Goal: Task Accomplishment & Management: Use online tool/utility

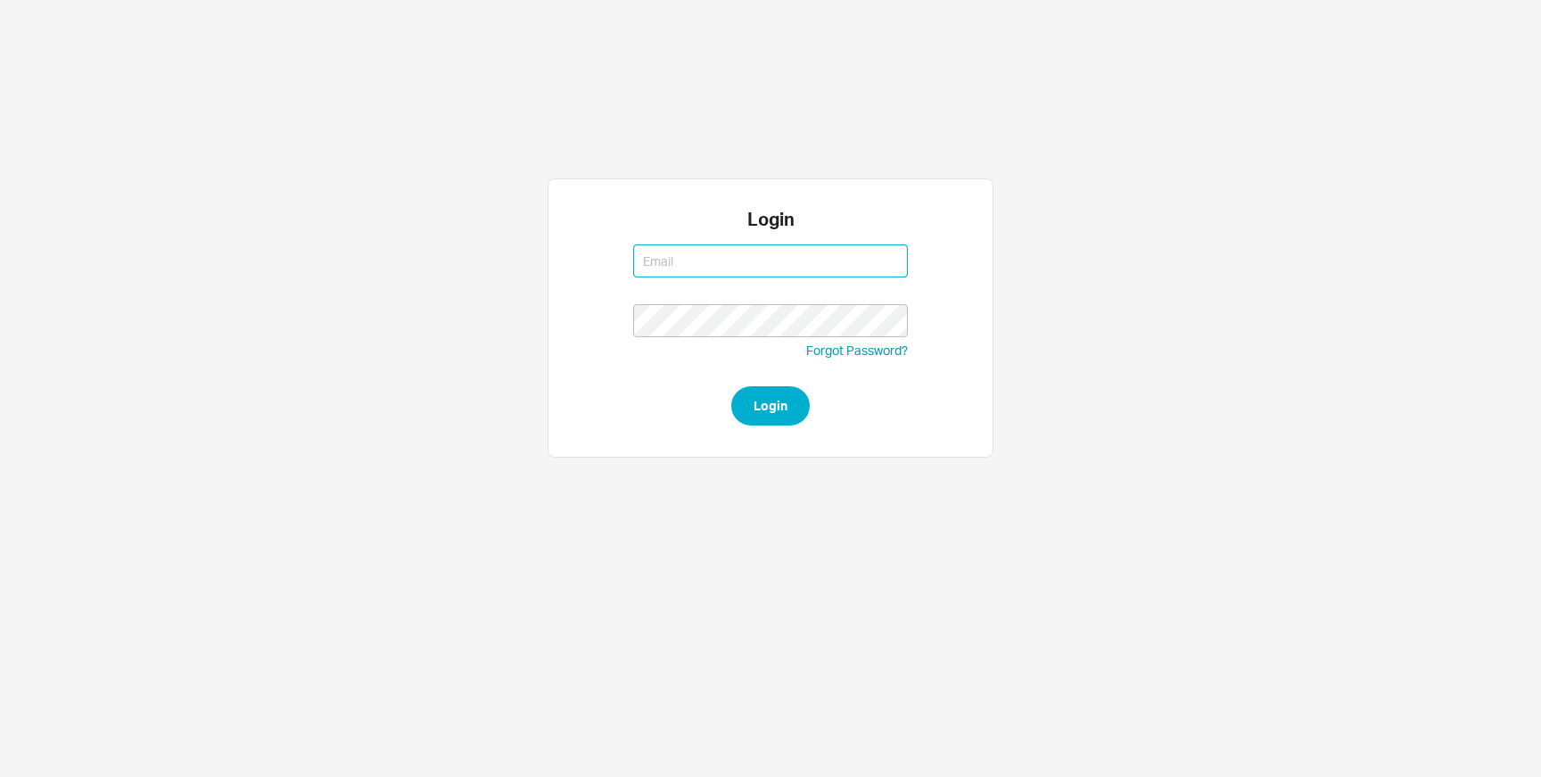
type input "[EMAIL_ADDRESS][DOMAIN_NAME]"
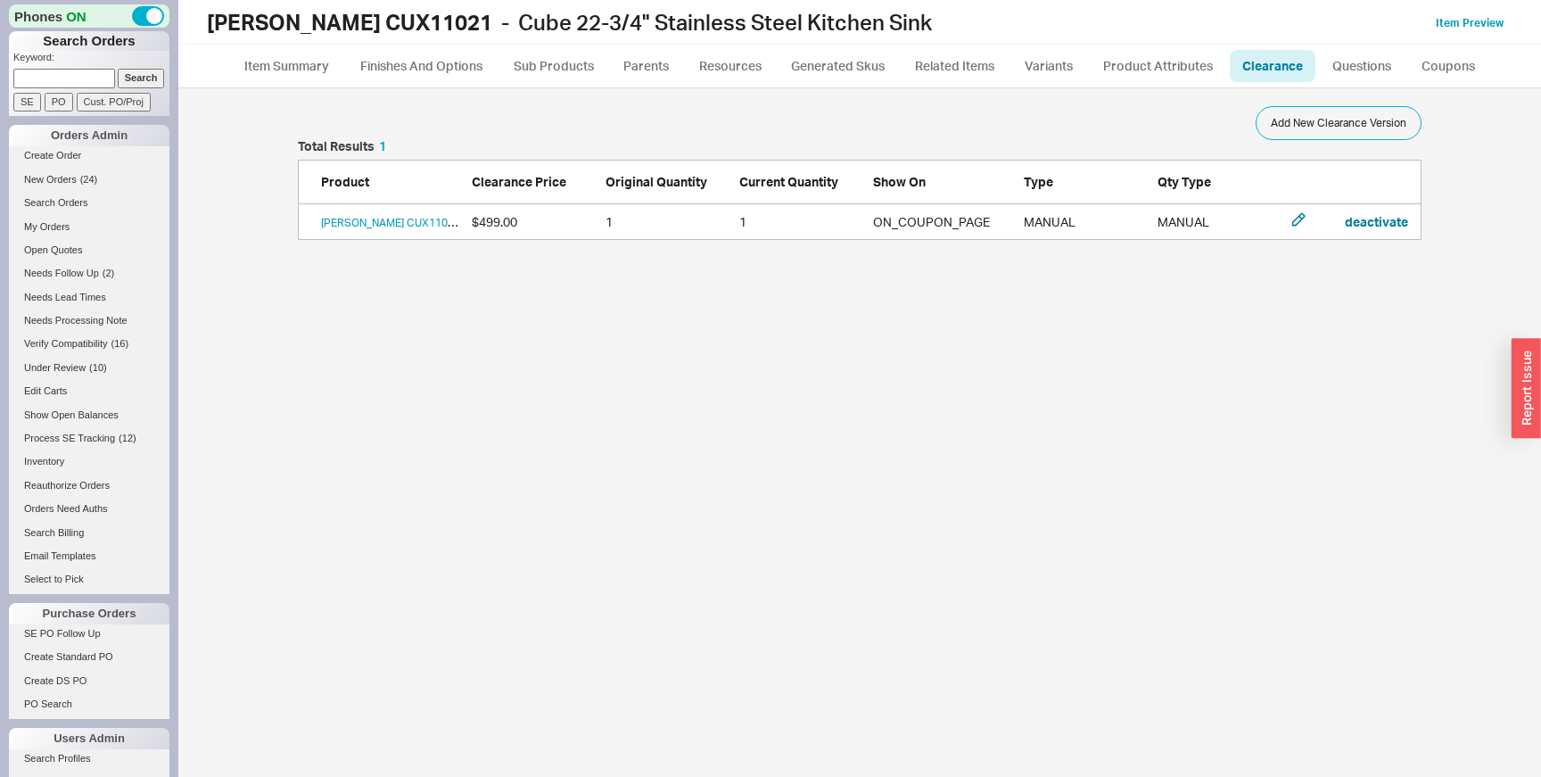
scroll to position [688, 1327]
click at [429, 227] on link "[PERSON_NAME] CUX11021 Open box sink has a slight dent in corner will not be no…" at bounding box center [622, 222] width 603 height 13
click at [1302, 217] on icon "grid" at bounding box center [1298, 219] width 14 height 14
click at [963, 458] on div "Add New Clearance Version Total Results 1 Product Clearance Price Original Quan…" at bounding box center [859, 432] width 1327 height 688
click at [415, 223] on link "[PERSON_NAME] CUX11021 Open box sink has a slight dent in corner will not be no…" at bounding box center [622, 222] width 603 height 13
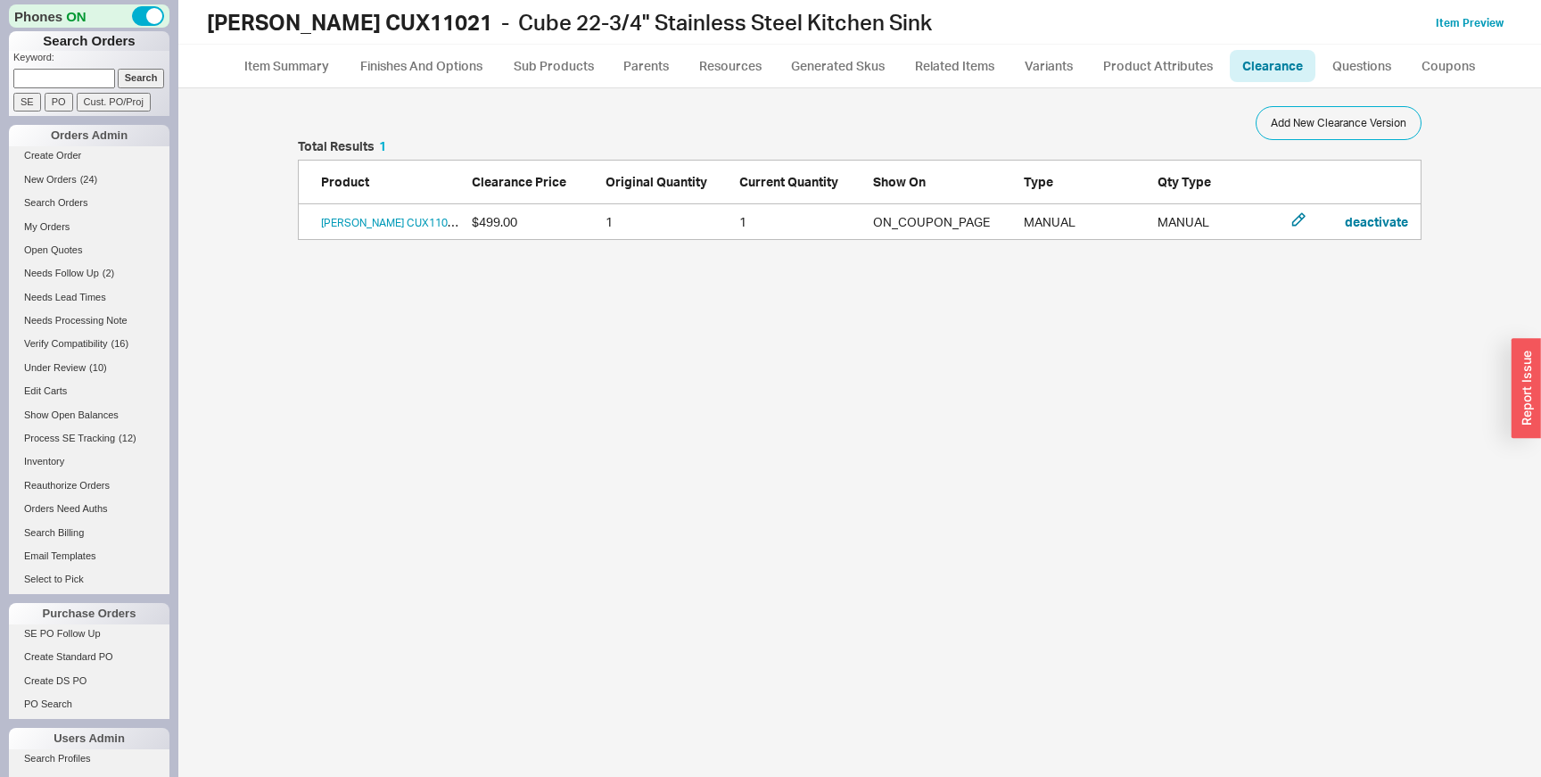
click at [564, 389] on div "Add New Clearance Version Total Results 1 Product Clearance Price Original Quan…" at bounding box center [859, 432] width 1327 height 688
